Goal: Transaction & Acquisition: Purchase product/service

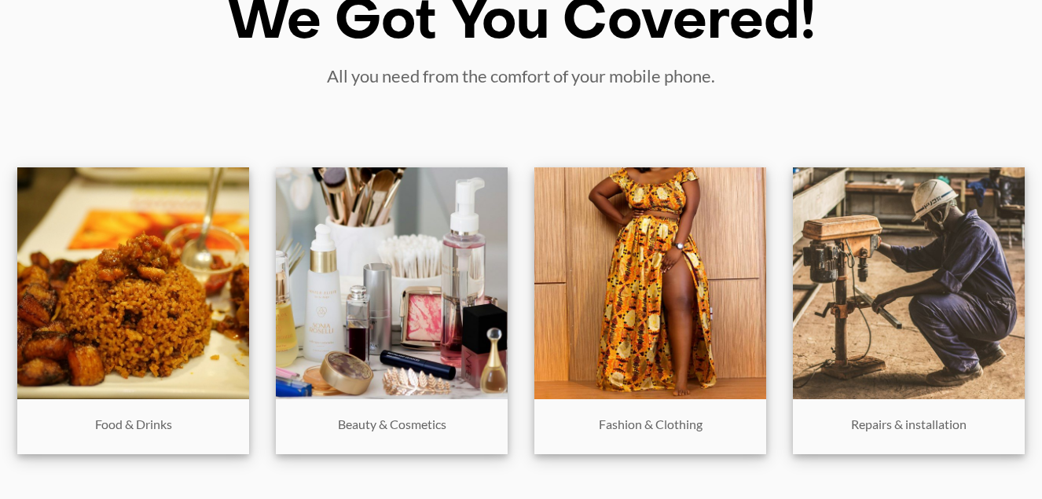
scroll to position [660, 0]
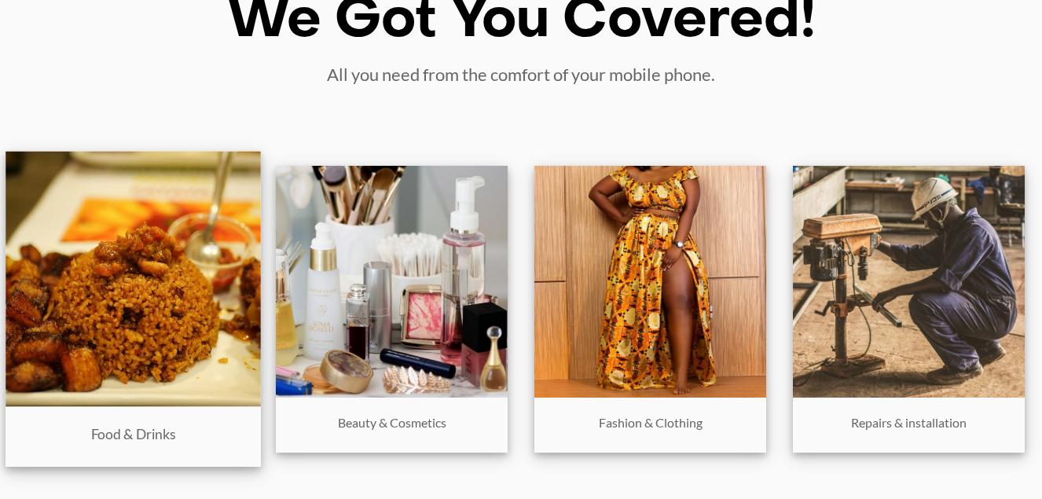
click at [124, 209] on img at bounding box center [133, 278] width 255 height 255
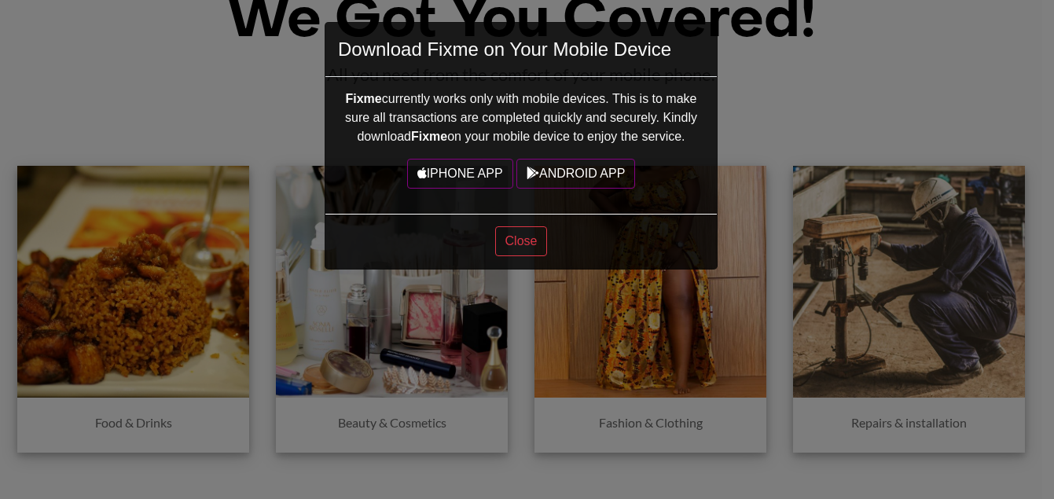
click at [184, 83] on div "Download Fixme on Your Mobile Device Fixme currently works only with mobile dev…" at bounding box center [527, 249] width 1054 height 499
click at [515, 248] on button "Close" at bounding box center [521, 241] width 53 height 30
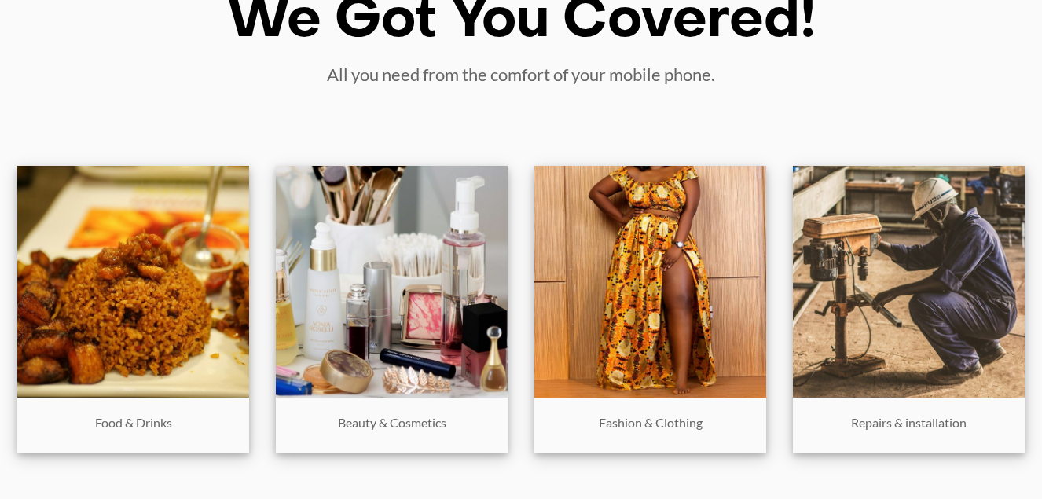
click at [217, 112] on div "We Got You Covered! All you need from the comfort of your mobile phone. Food & …" at bounding box center [521, 244] width 1042 height 723
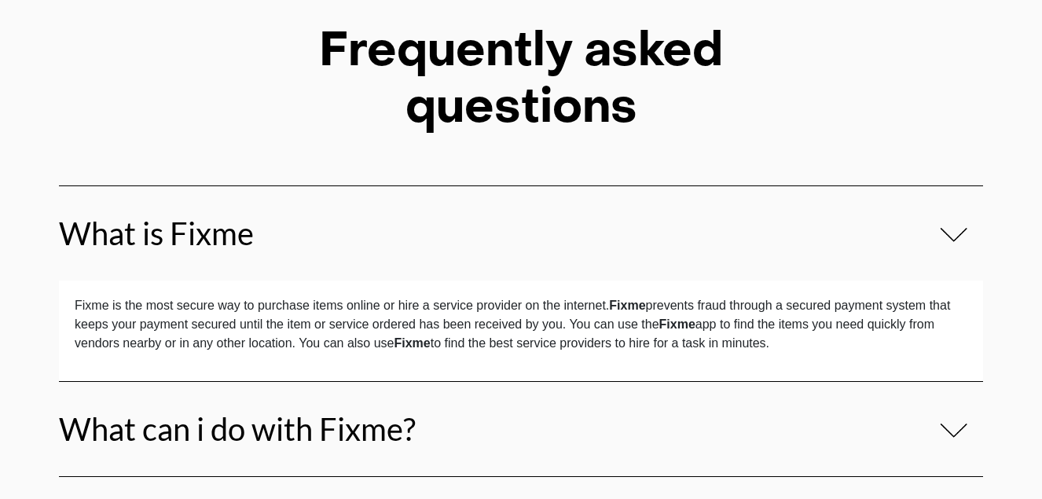
scroll to position [5070, 0]
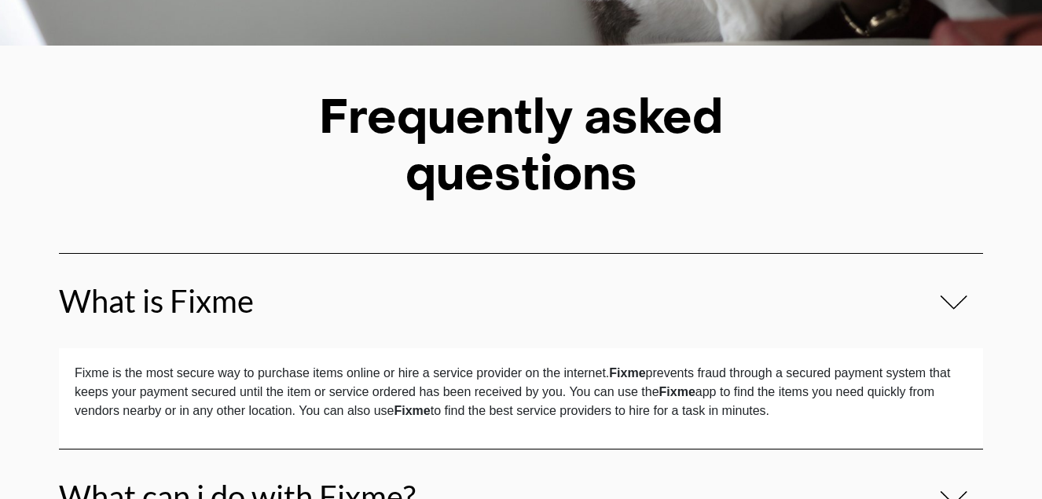
click at [958, 304] on img at bounding box center [954, 302] width 28 height 18
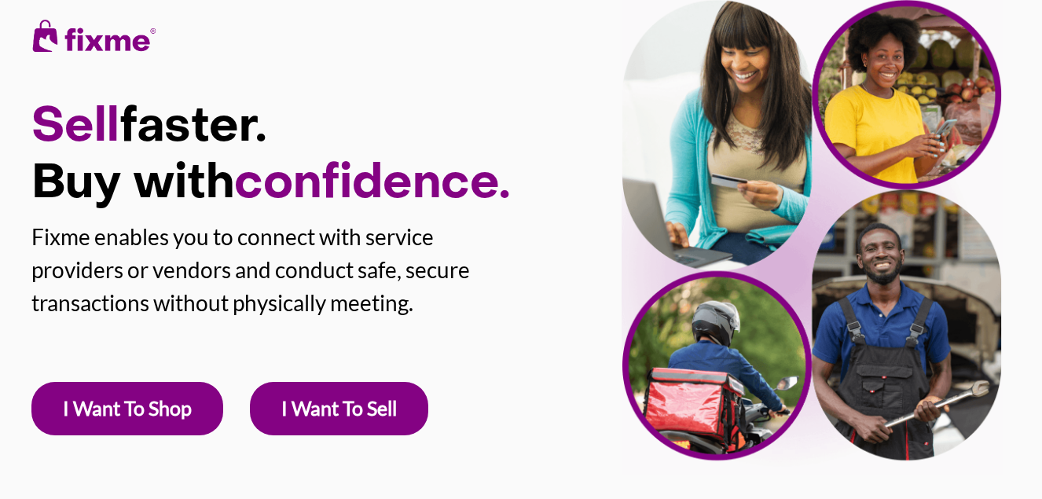
scroll to position [70, 0]
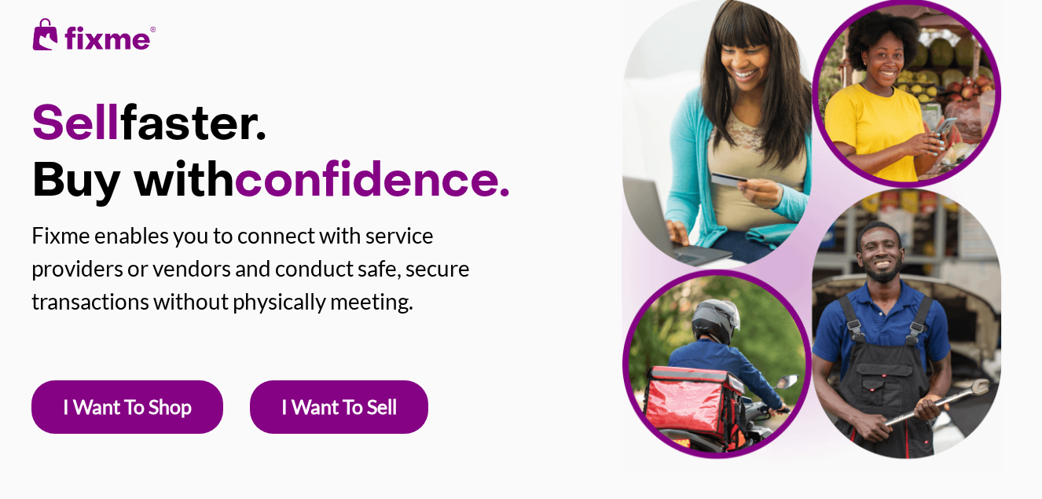
click at [178, 393] on link "I Want To Shop" at bounding box center [127, 406] width 192 height 53
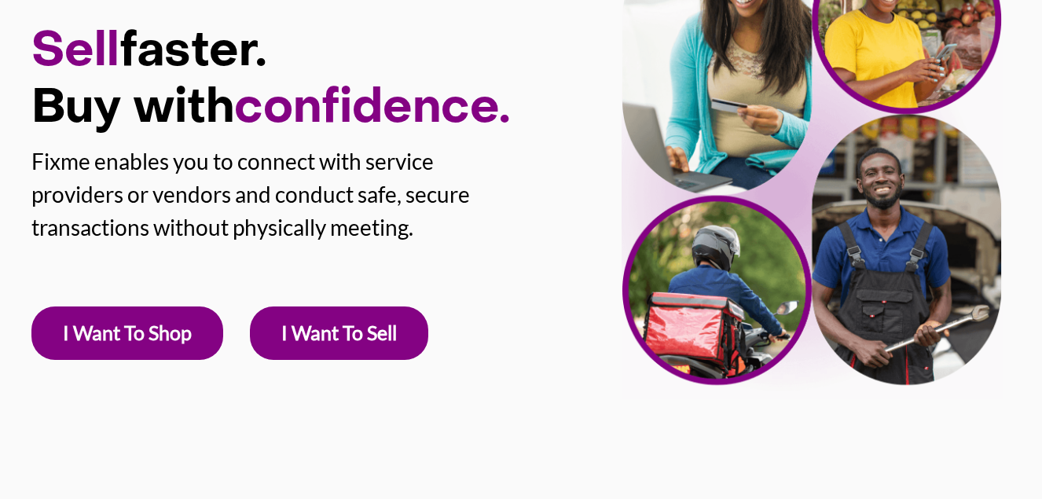
scroll to position [134, 0]
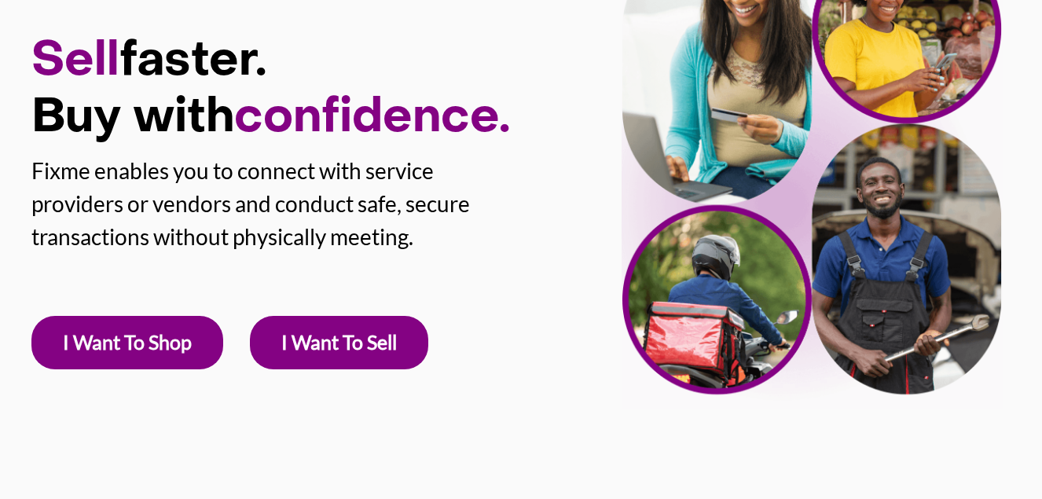
click at [141, 351] on link "I Want To Shop" at bounding box center [127, 342] width 192 height 53
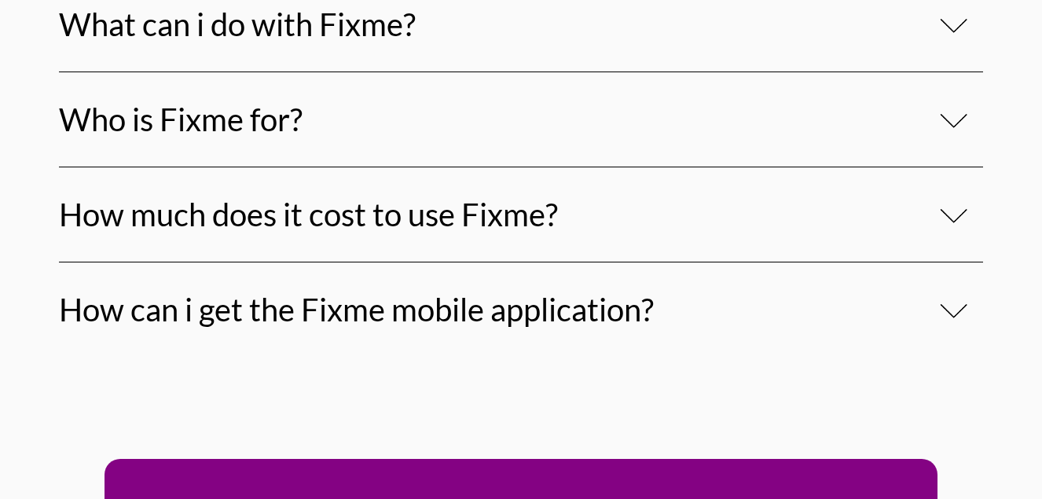
scroll to position [5440, 0]
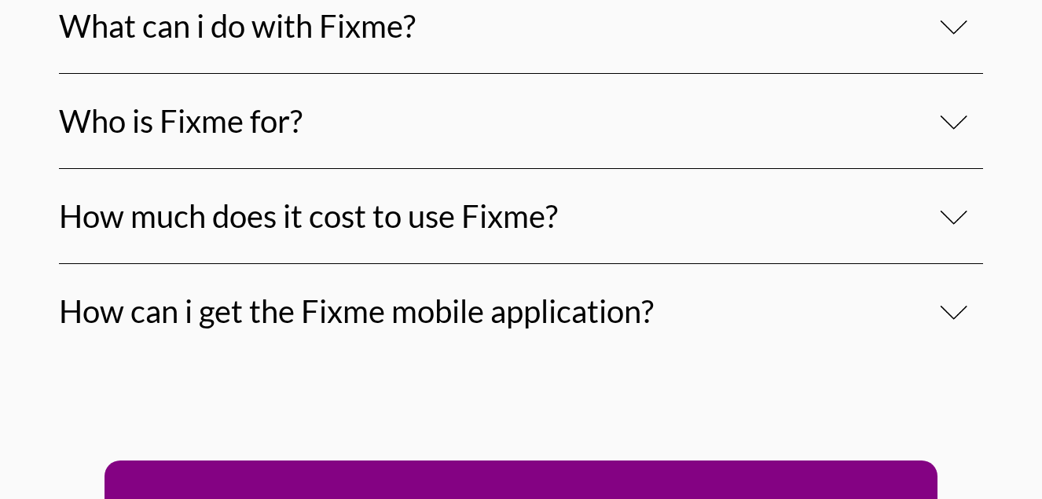
click at [947, 315] on img at bounding box center [954, 312] width 28 height 18
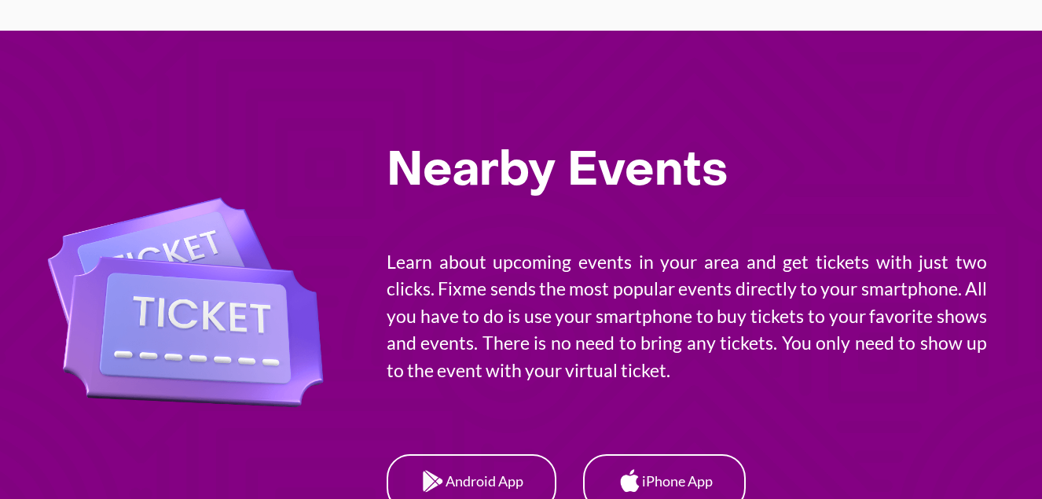
scroll to position [3774, 0]
